Goal: Information Seeking & Learning: Check status

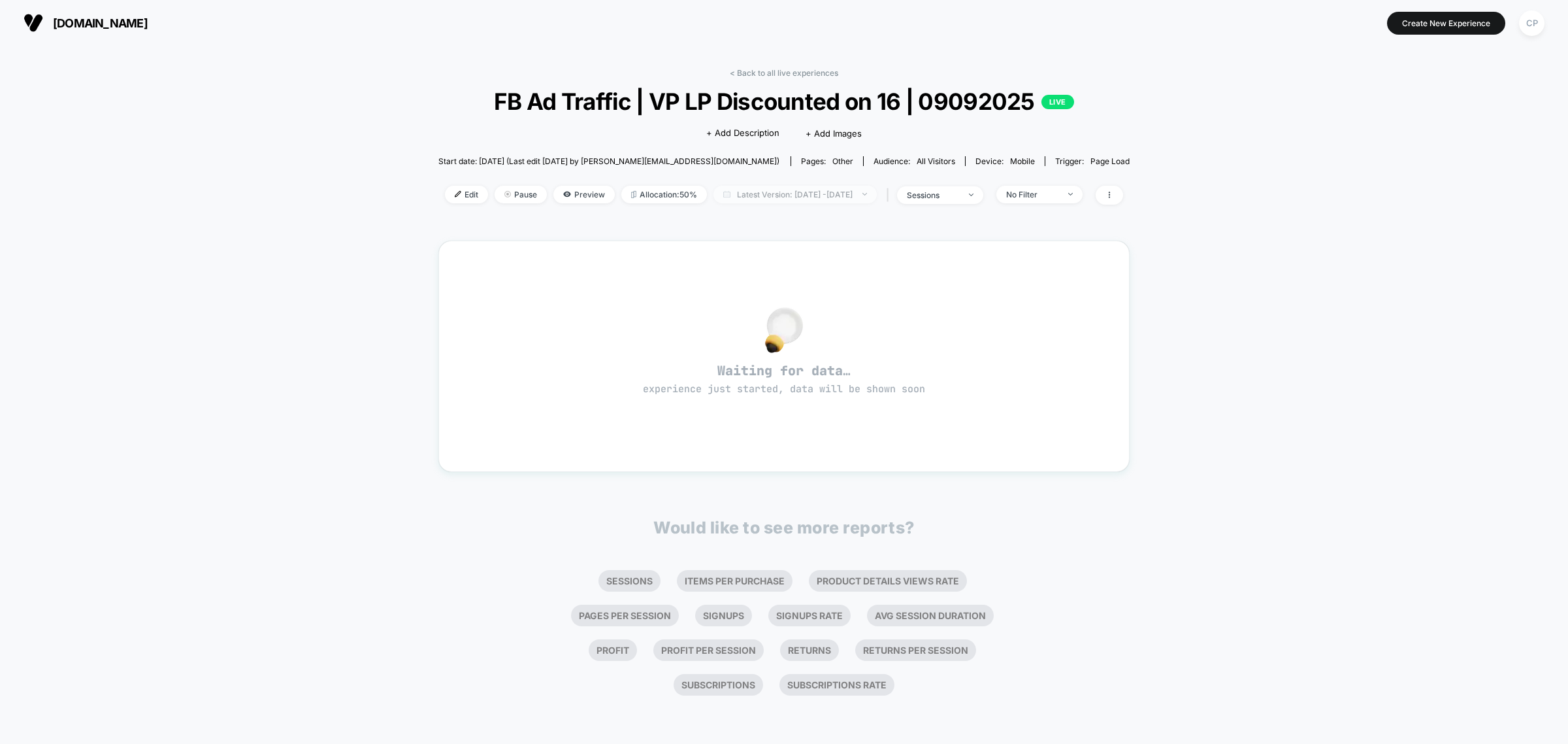
click at [802, 193] on span "Latest Version: [DATE] - [DATE]" at bounding box center [795, 195] width 164 height 18
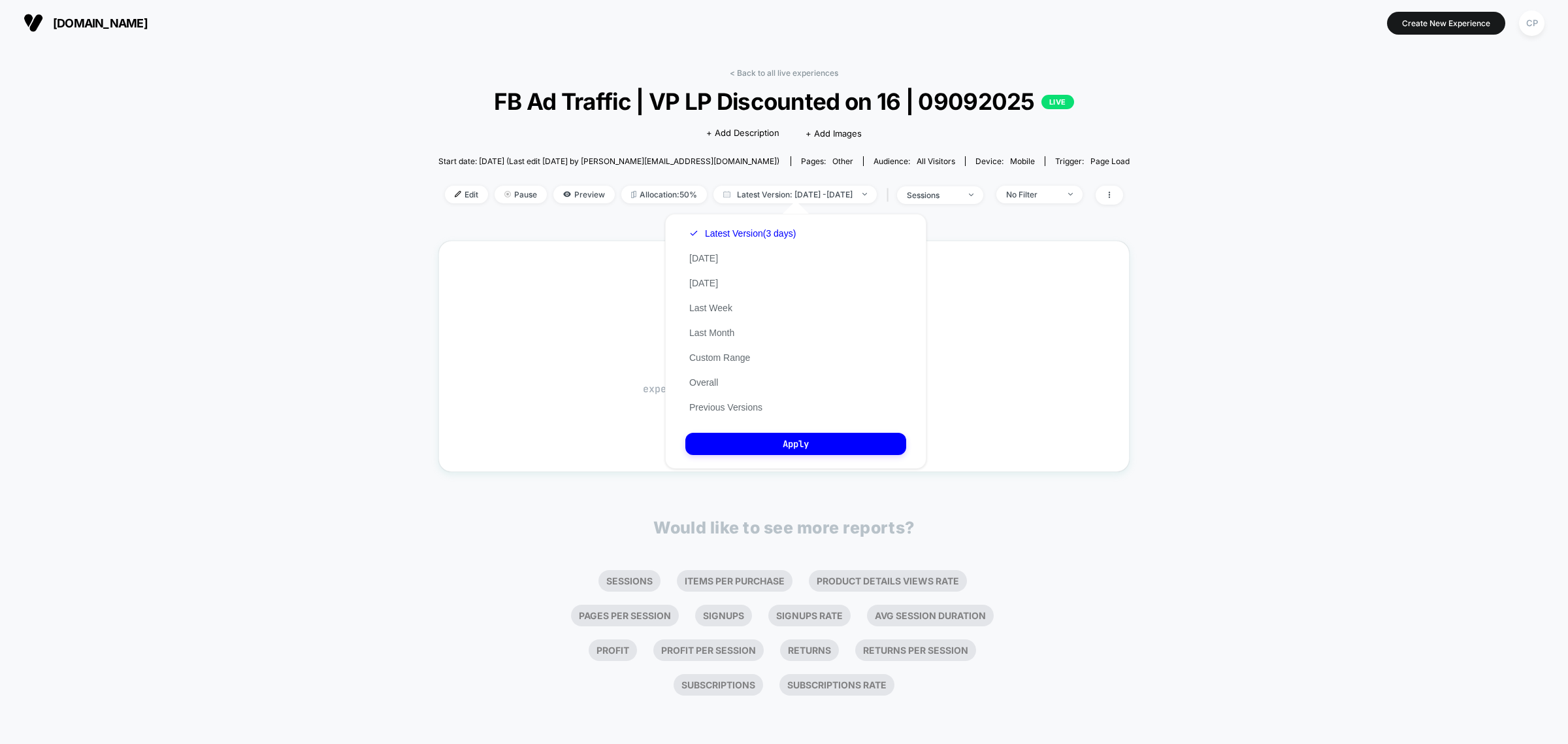
click at [726, 385] on div "Latest Version (3 days) [DATE] [DATE] Last Week Last Month Custom Range Overall…" at bounding box center [743, 320] width 115 height 199
click at [706, 382] on button "Overall" at bounding box center [703, 382] width 37 height 11
click at [759, 435] on button "Apply" at bounding box center [796, 444] width 221 height 22
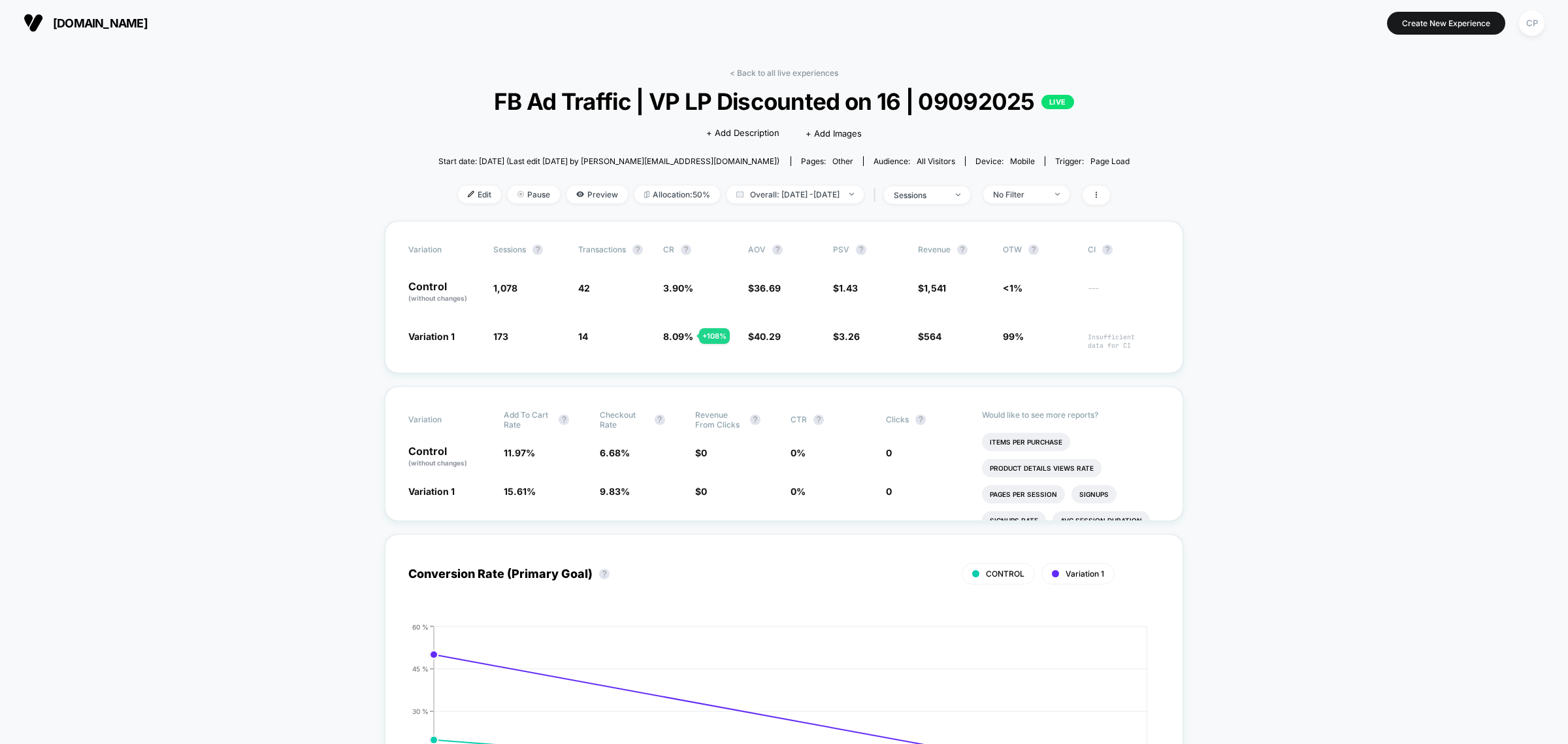
drag, startPoint x: 686, startPoint y: 285, endPoint x: 665, endPoint y: 288, distance: 21.2
click at [665, 288] on span "3.90 %" at bounding box center [678, 288] width 30 height 11
click at [674, 288] on span "3.90 %" at bounding box center [678, 288] width 30 height 11
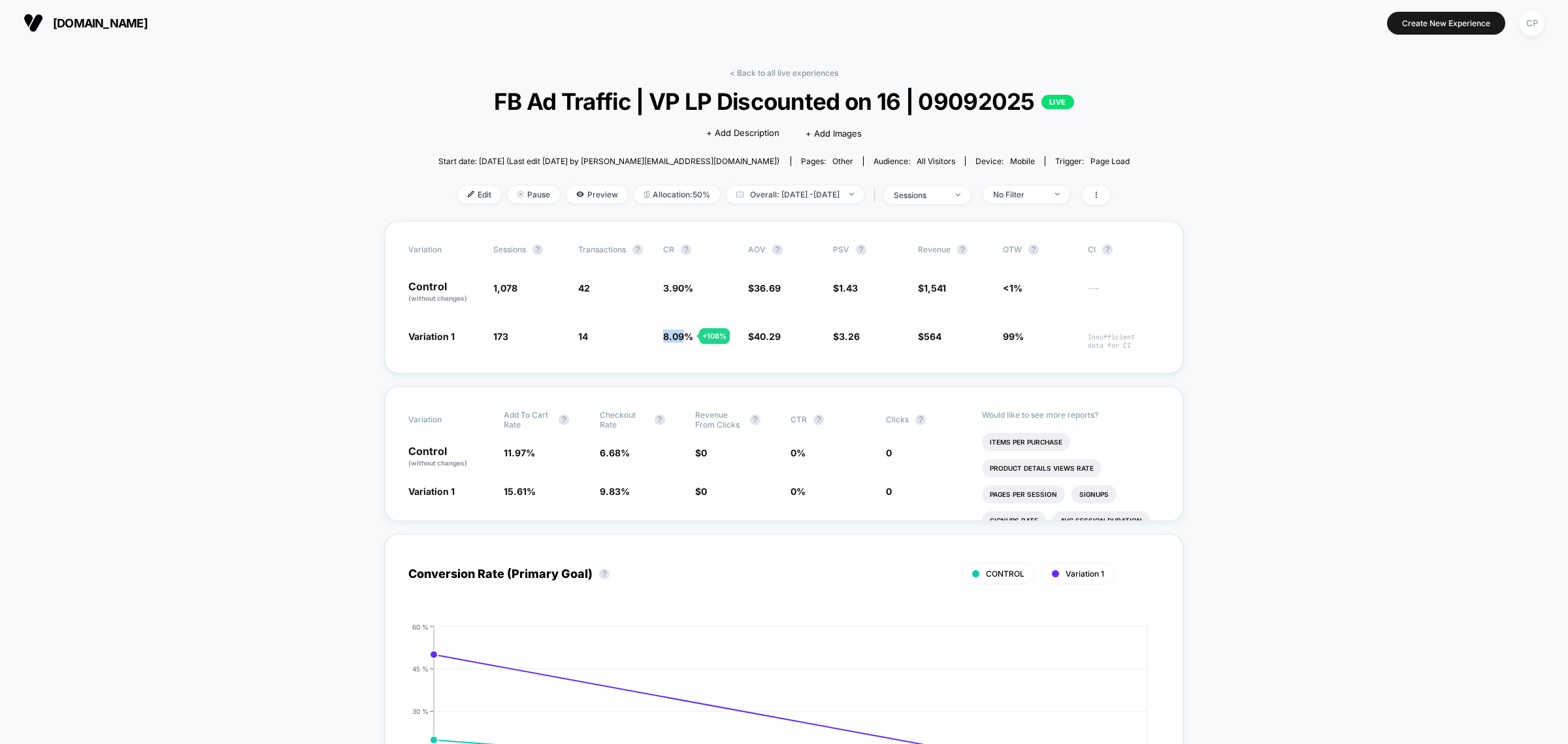
drag, startPoint x: 661, startPoint y: 333, endPoint x: 681, endPoint y: 332, distance: 20.0
click at [681, 332] on div "Variation 1 173 - 84 % 14 + 108 % 8.09 % + 108 % $ 40.29 + 9.8 % $ 3.26 + 128 %…" at bounding box center [784, 340] width 752 height 20
drag, startPoint x: 598, startPoint y: 335, endPoint x: 482, endPoint y: 336, distance: 116.0
click at [482, 336] on div "Variation 1 173 - 84 % 14 + 108 % 8.09 % + 108 % $ 40.29 + 9.8 % $ 3.26 + 128 %…" at bounding box center [784, 340] width 752 height 20
click at [533, 326] on div "Variation Sessions ? Transactions ? CR ? AOV ? PSV ? Revenue ? OTW ? CI ? Contr…" at bounding box center [784, 297] width 798 height 152
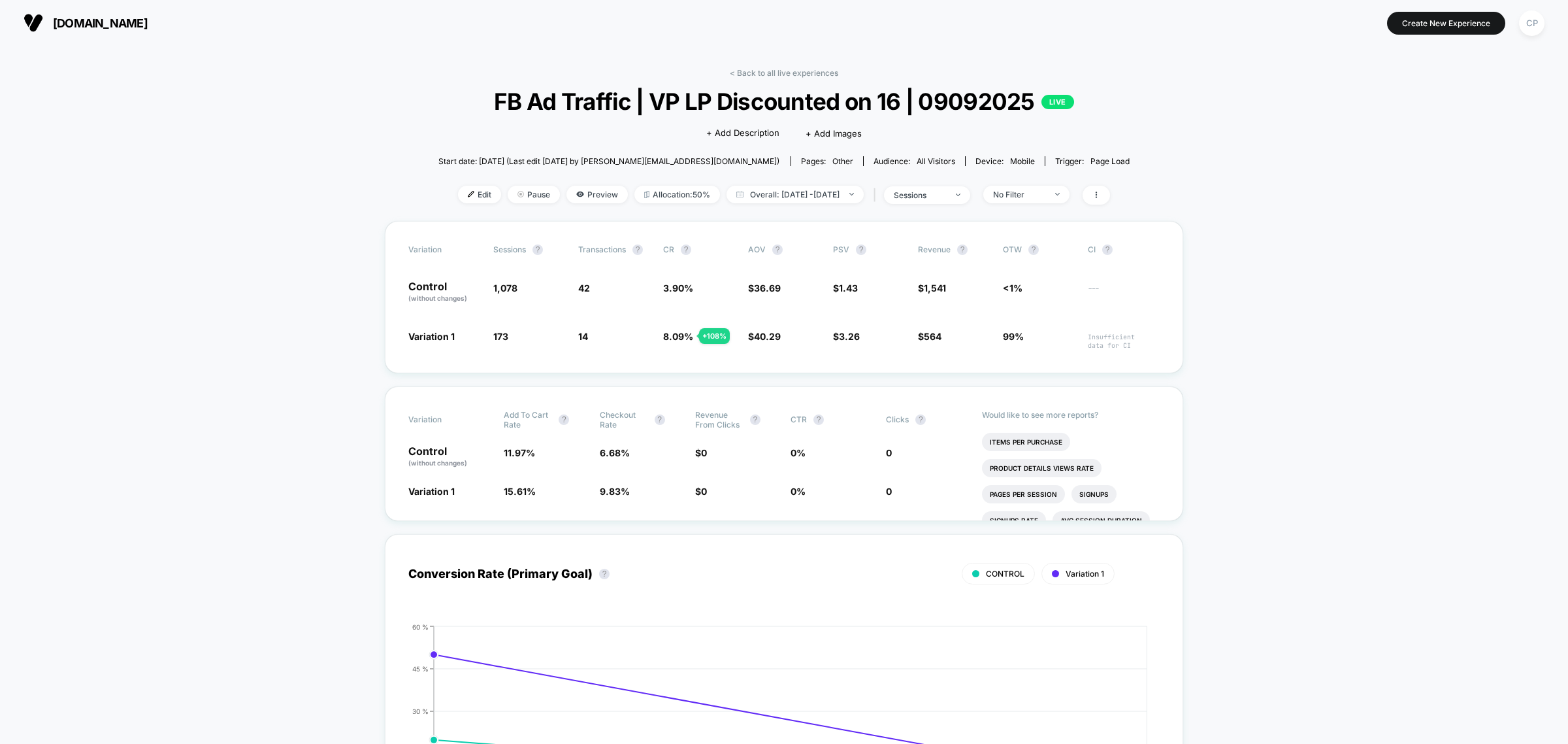
click at [743, 187] on span "Overall: [DATE] - [DATE]" at bounding box center [795, 195] width 137 height 18
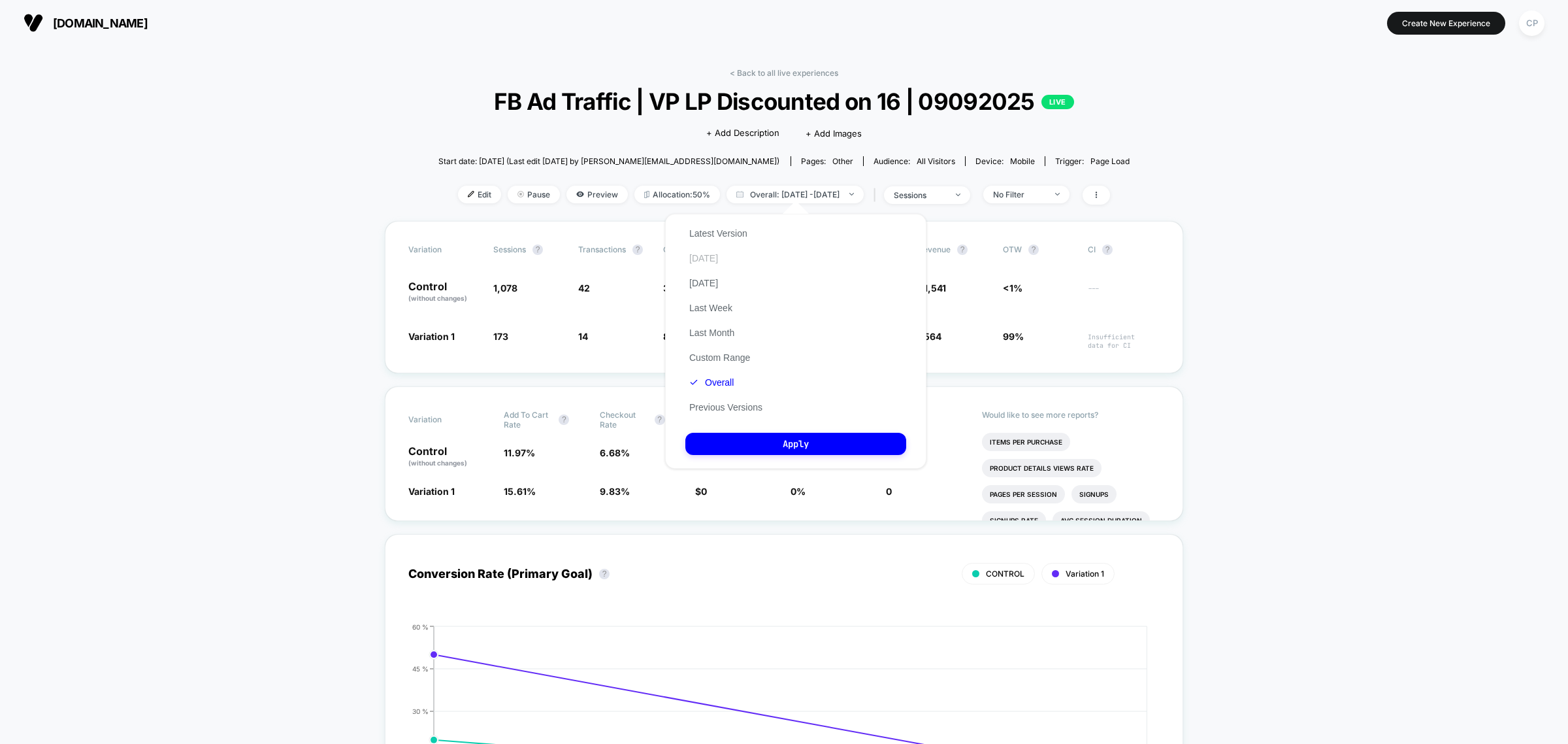
click at [687, 259] on button "[DATE]" at bounding box center [703, 258] width 37 height 11
click at [762, 433] on button "Apply" at bounding box center [796, 444] width 221 height 22
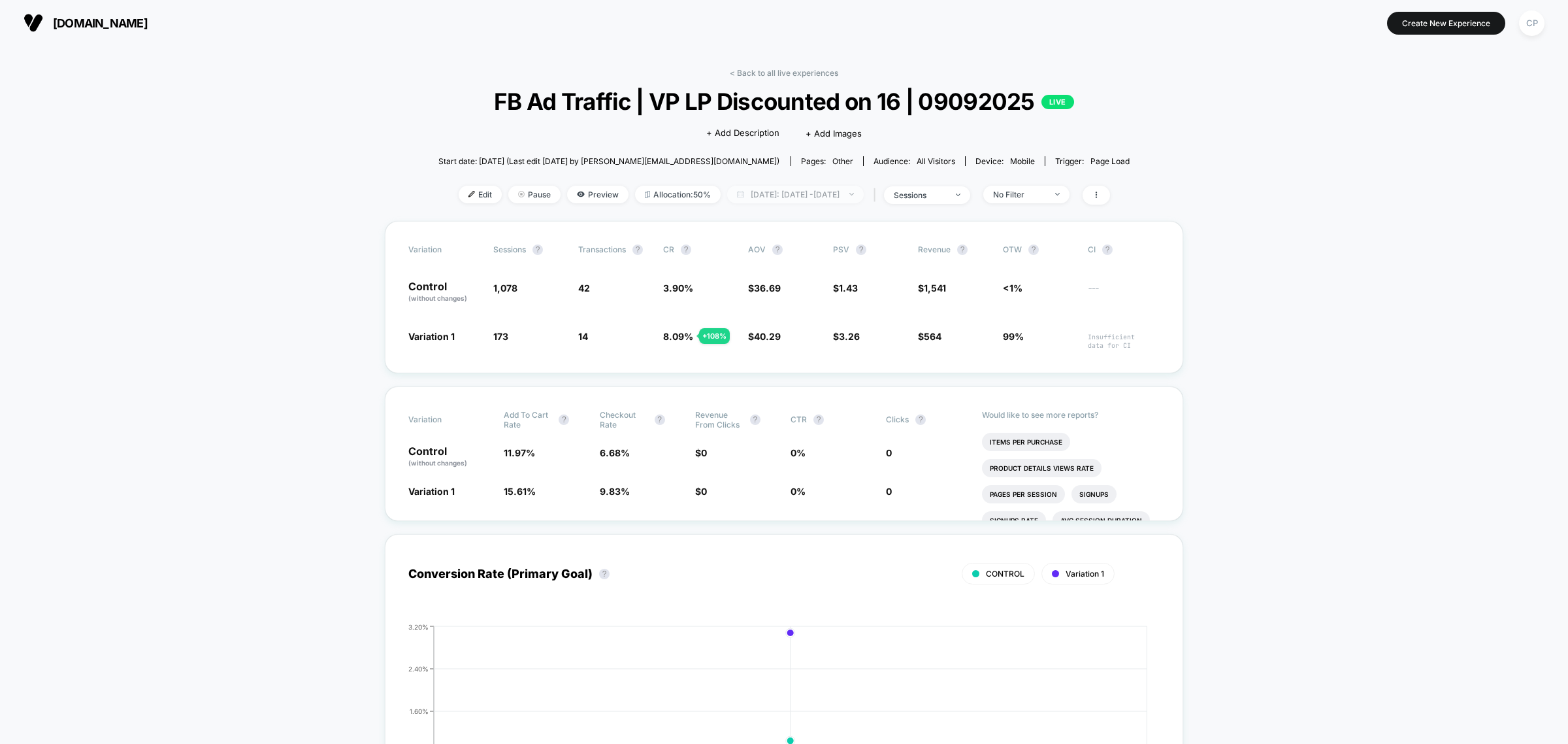
click at [775, 193] on span "[DATE]: [DATE] - [DATE]" at bounding box center [795, 195] width 137 height 18
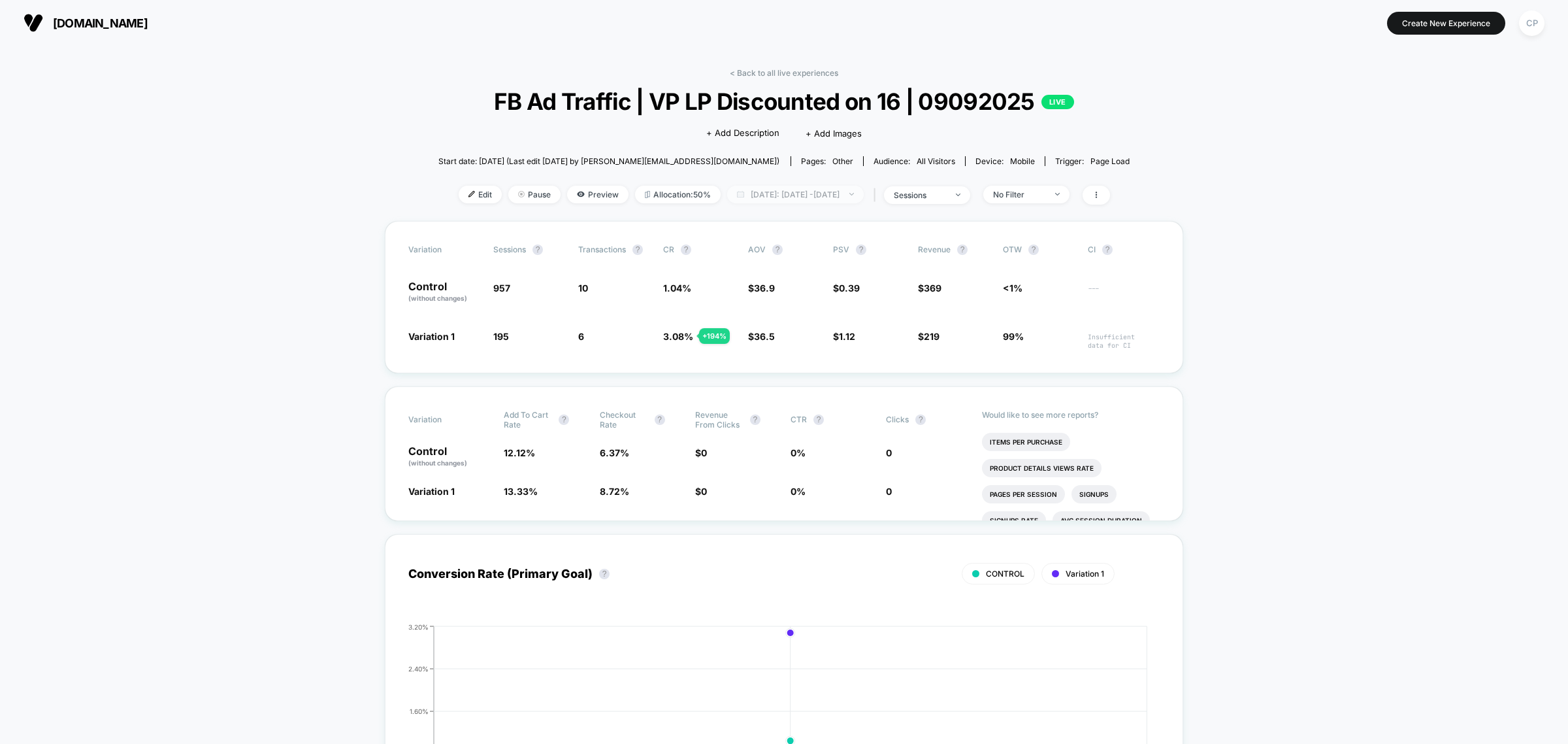
click at [782, 190] on span "[DATE]: [DATE] - [DATE]" at bounding box center [795, 195] width 137 height 18
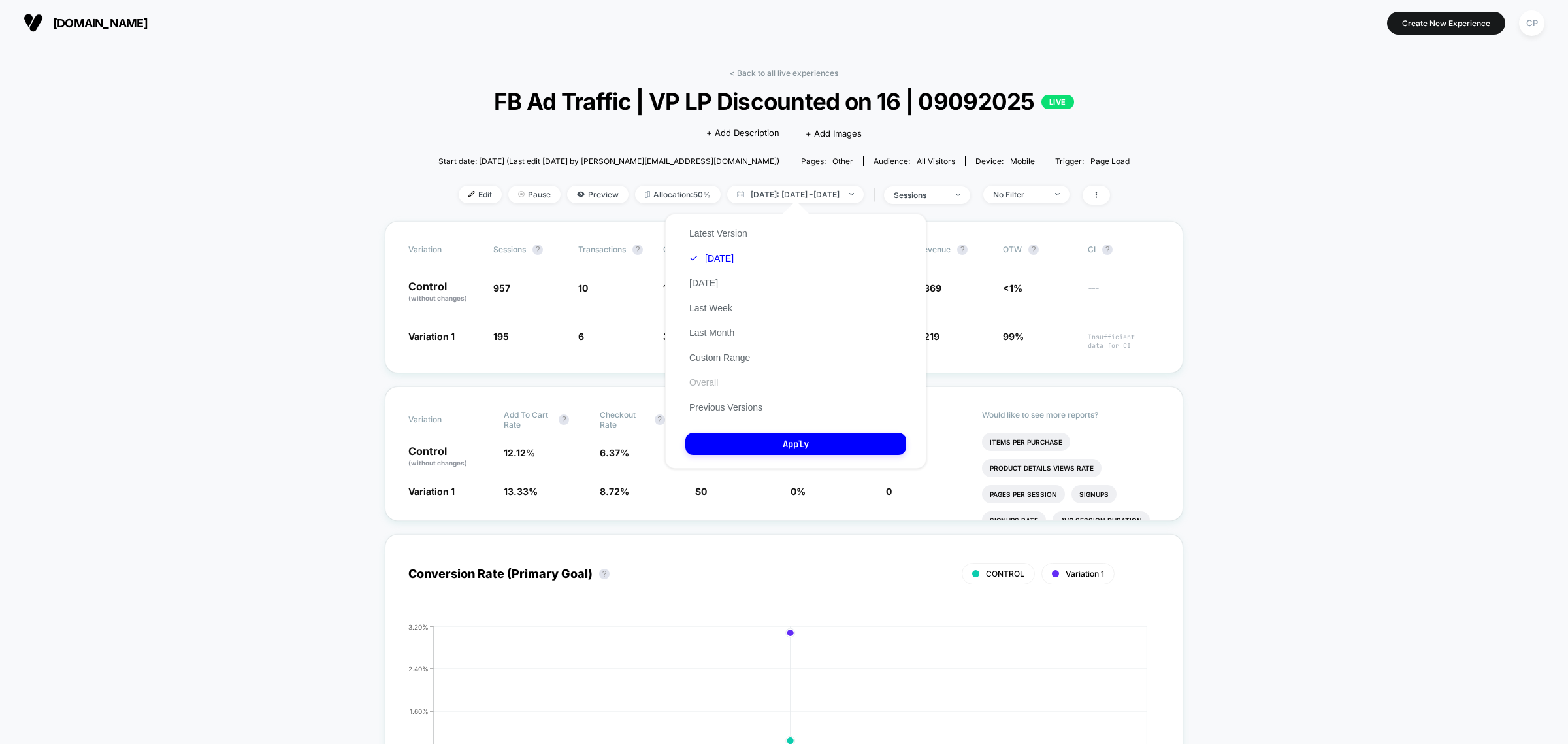
click at [720, 377] on button "Overall" at bounding box center [703, 382] width 37 height 11
click at [733, 433] on button "Apply" at bounding box center [796, 444] width 221 height 22
